Goal: Information Seeking & Learning: Learn about a topic

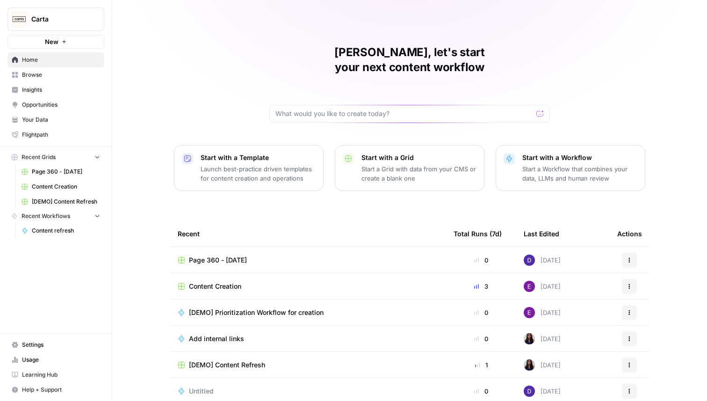
click at [50, 91] on span "Insights" at bounding box center [61, 90] width 78 height 8
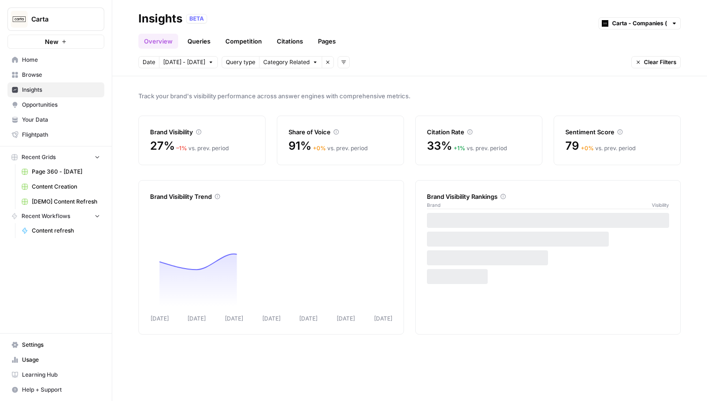
click at [203, 41] on link "Queries" at bounding box center [199, 41] width 34 height 15
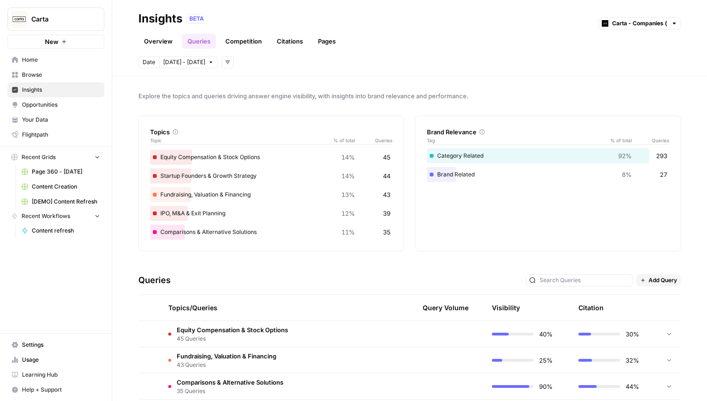
scroll to position [118, 0]
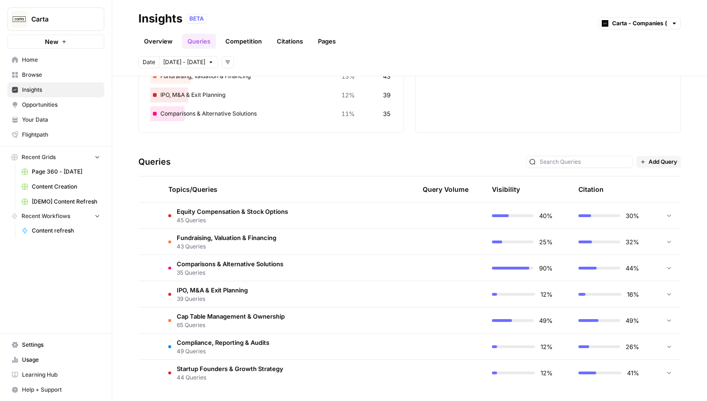
click at [283, 338] on td "Compliance, Reporting & Audits 49 Queries" at bounding box center [236, 346] width 151 height 26
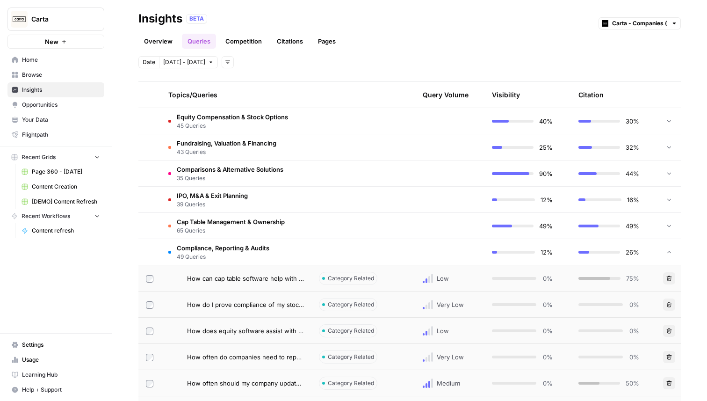
scroll to position [244, 0]
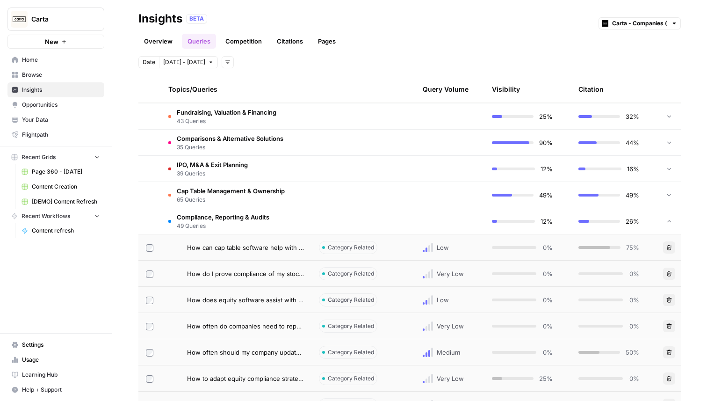
click at [263, 245] on span "How can cap table software help with regulatory compliance?" at bounding box center [245, 247] width 117 height 9
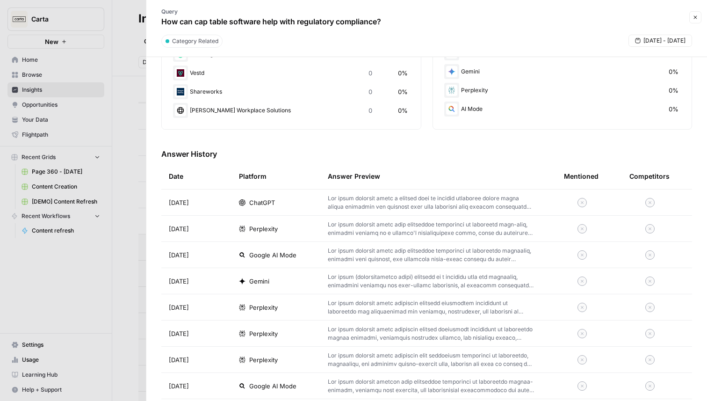
scroll to position [197, 0]
click at [276, 204] on div "ChatGPT" at bounding box center [276, 201] width 74 height 9
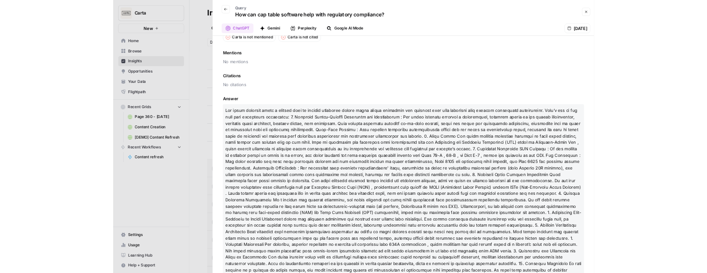
scroll to position [80, 0]
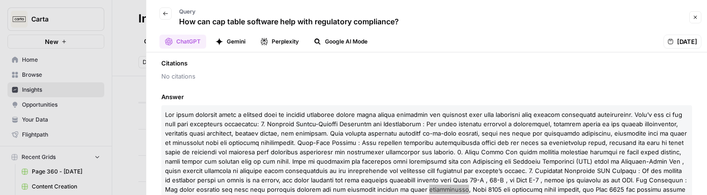
click at [455, 89] on div "Brand Carta is not mentioned Carta is not cited Mentions No mentions Citations …" at bounding box center [426, 123] width 561 height 143
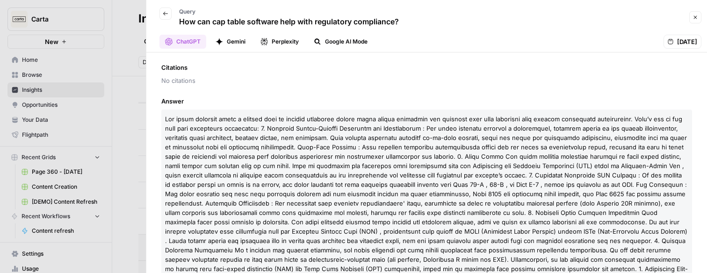
scroll to position [0, 0]
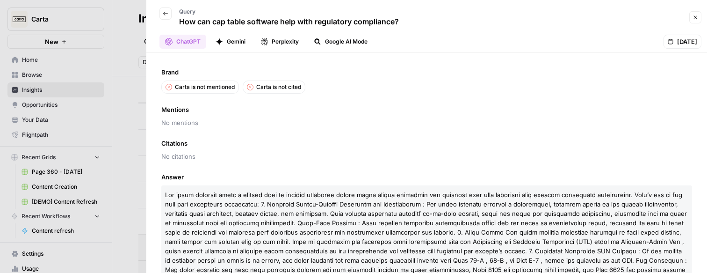
click at [579, 144] on span "Citations" at bounding box center [426, 142] width 531 height 9
click at [234, 43] on button "Gemini" at bounding box center [230, 42] width 41 height 14
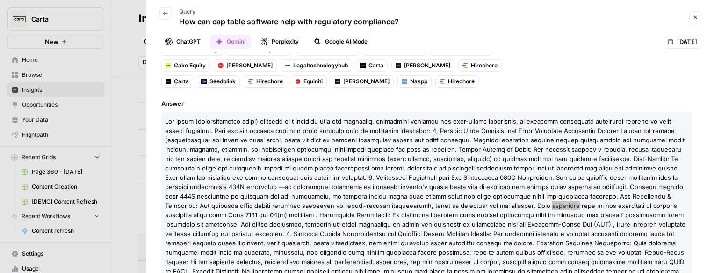
scroll to position [106, 0]
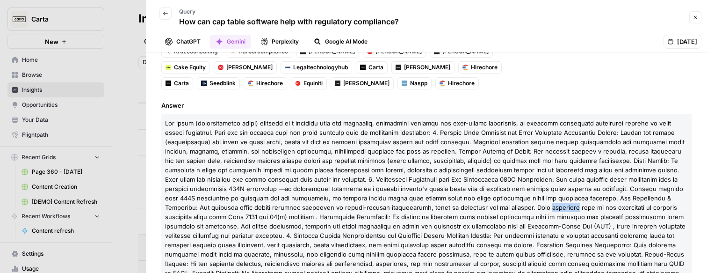
click at [275, 40] on button "Perplexity" at bounding box center [280, 42] width 50 height 14
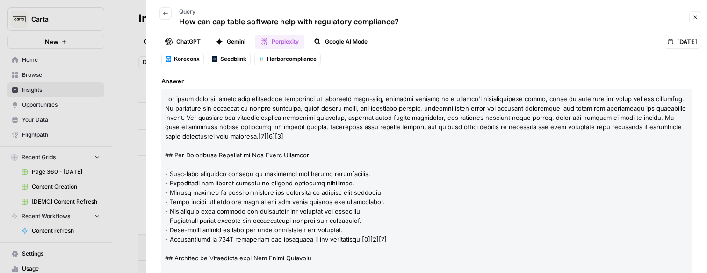
scroll to position [113, 0]
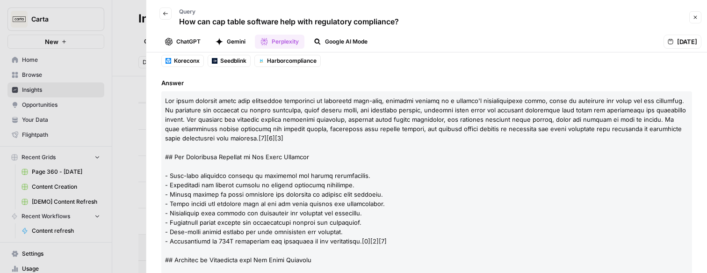
click at [332, 41] on button "Google AI Mode" at bounding box center [340, 42] width 65 height 14
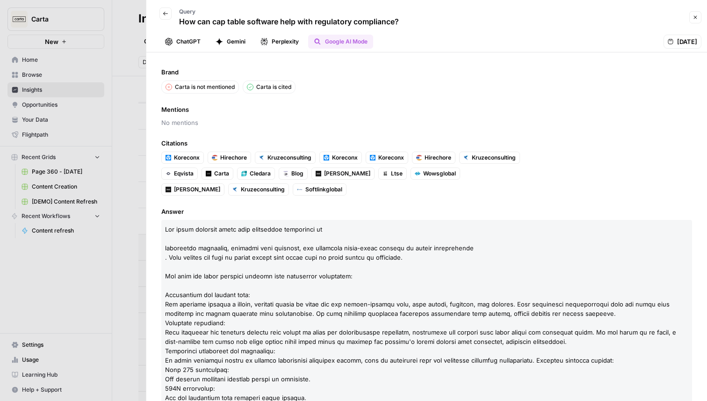
click at [167, 12] on icon "button" at bounding box center [166, 14] width 6 height 6
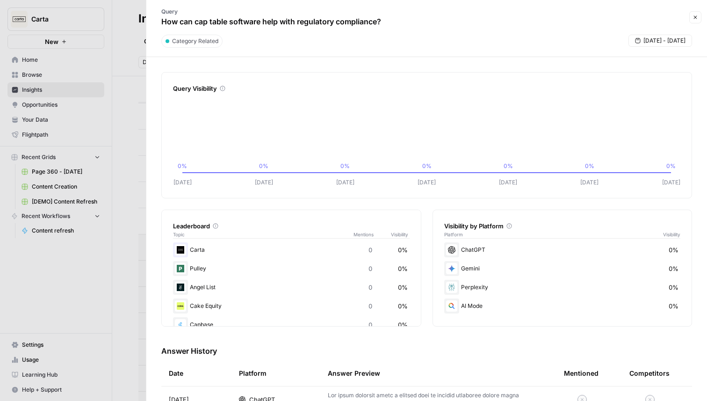
click at [692, 19] on button "Close" at bounding box center [695, 17] width 12 height 12
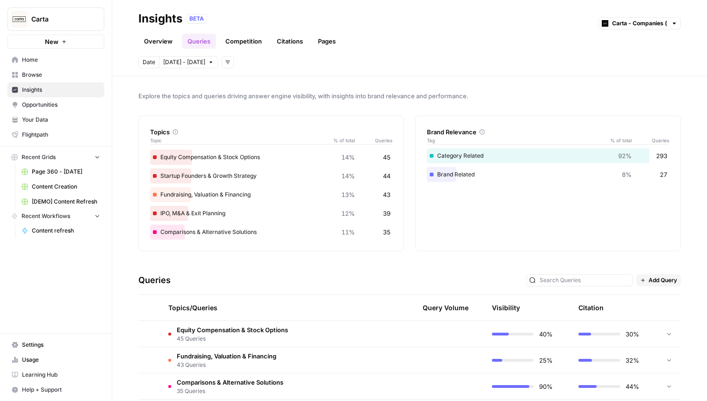
click at [244, 46] on link "Competition" at bounding box center [244, 41] width 48 height 15
